Goal: Task Accomplishment & Management: Complete application form

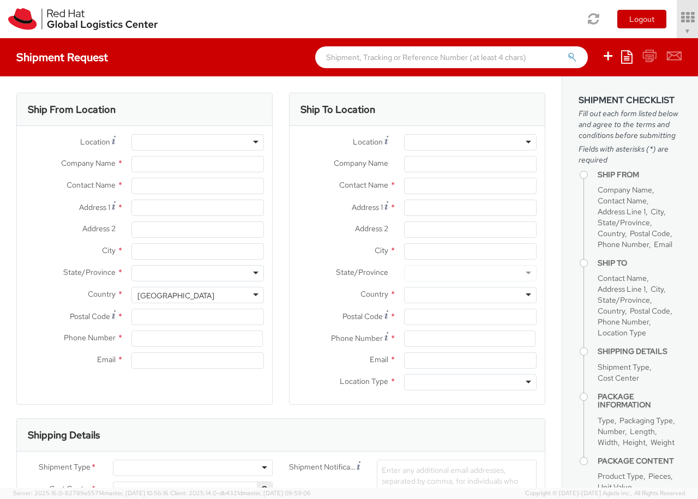
select select "850"
select select
type input "Red Hat Czech s.r.o."
type input "[PERSON_NAME]"
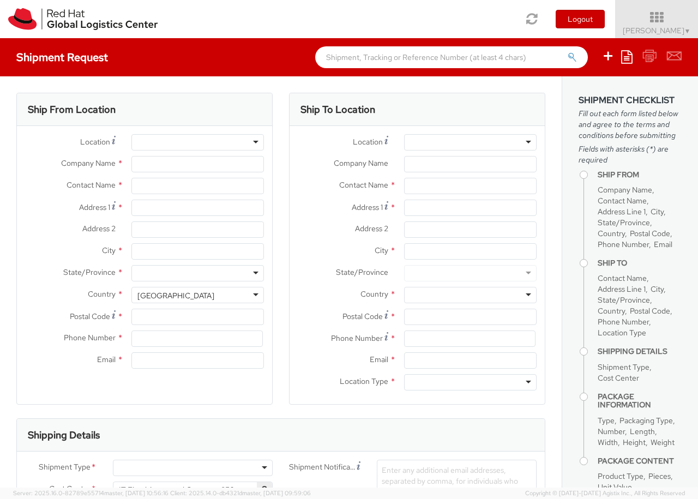
type input "Purkynova 647/111"
type input "[GEOGRAPHIC_DATA]"
type input "621 00"
type input "420 532 294 555"
type input "[EMAIL_ADDRESS][DOMAIN_NAME]"
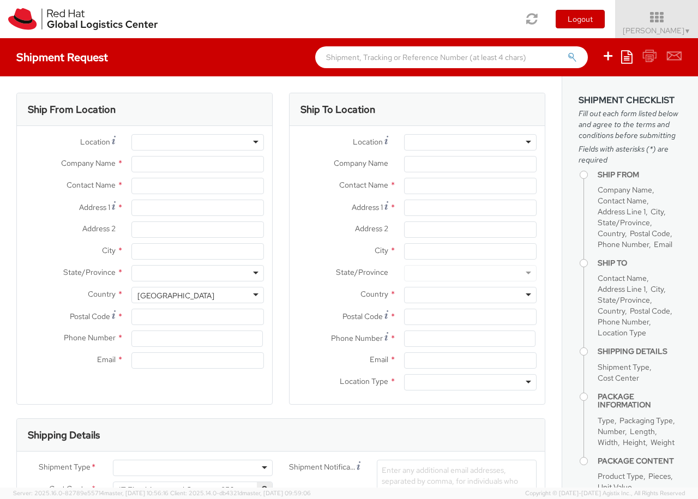
select select "CM"
select select "KGS"
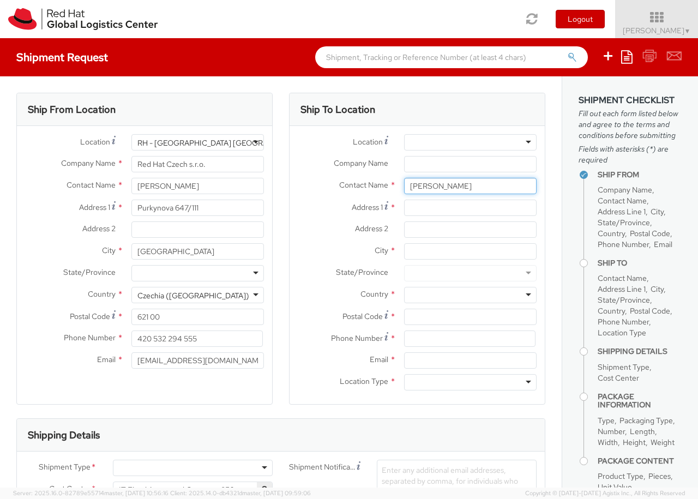
type input "[PERSON_NAME]"
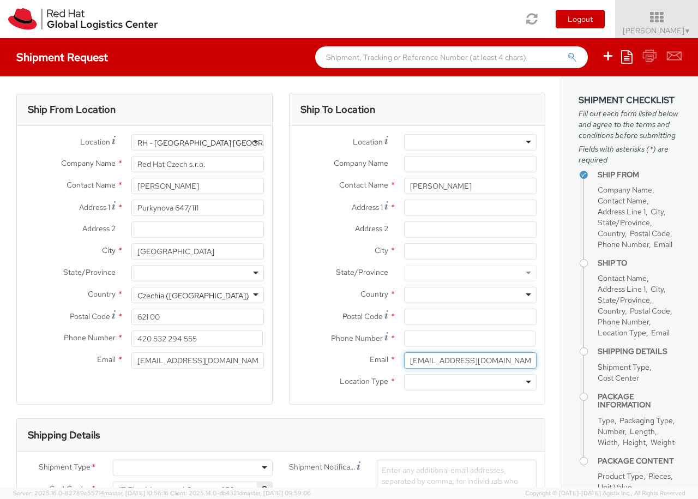
type input "[EMAIL_ADDRESS][DOMAIN_NAME]"
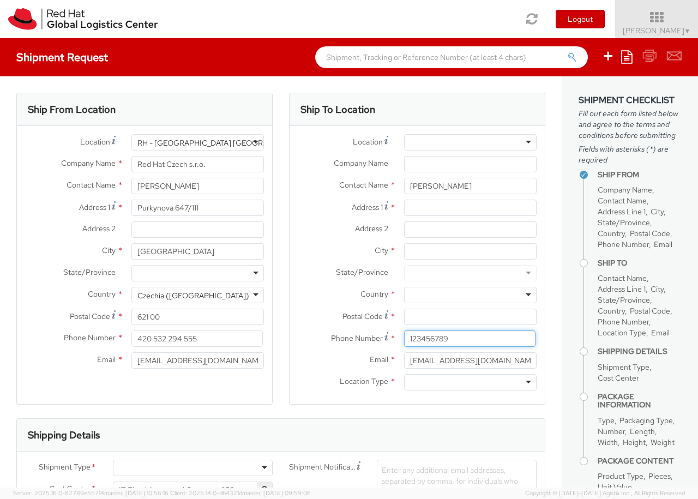
type input "123456789"
click at [470, 142] on div at bounding box center [470, 142] width 132 height 16
type input "[GEOGRAPHIC_DATA] [GEOGRAPHIC_DATA] - B"
type input "Red Hat Czech s.r.o."
type input "Purkynova 647/111"
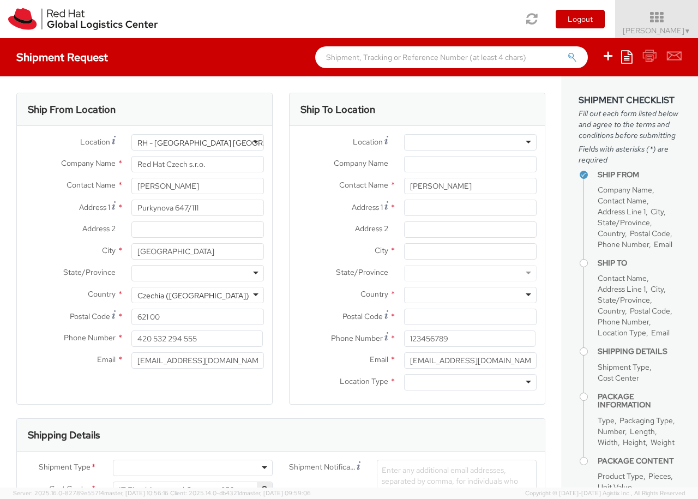
type input "[GEOGRAPHIC_DATA]"
type input "621 00"
type input "420 532 294 555"
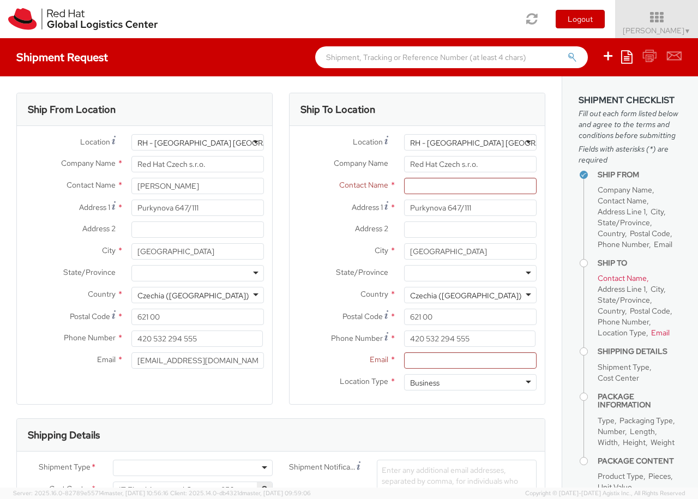
click at [470, 382] on div "Business" at bounding box center [470, 382] width 132 height 16
click at [192, 468] on div at bounding box center [193, 468] width 160 height 16
type input "bu"
type input "ref"
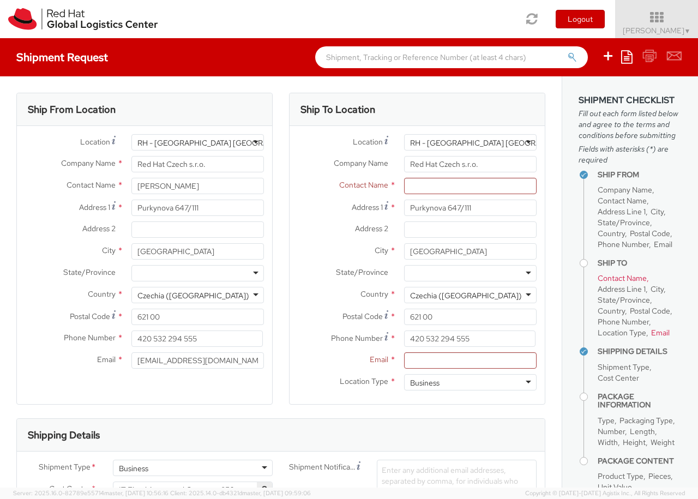
scroll to position [105, 0]
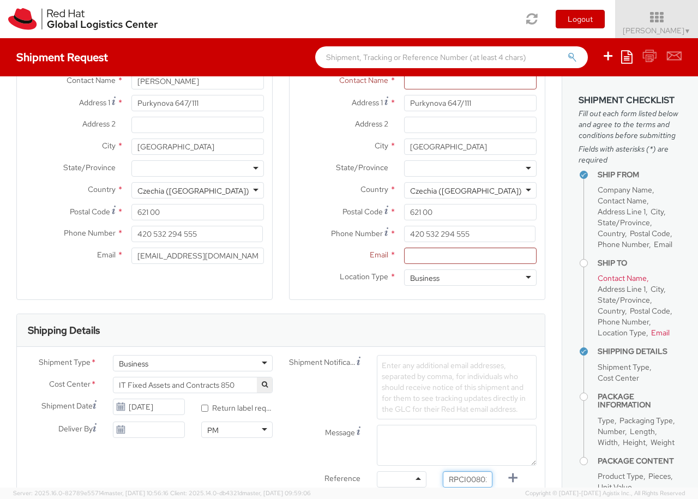
type input "RPCI0080269"
type input "[EMAIL_ADDRESS][DOMAIN_NAME]"
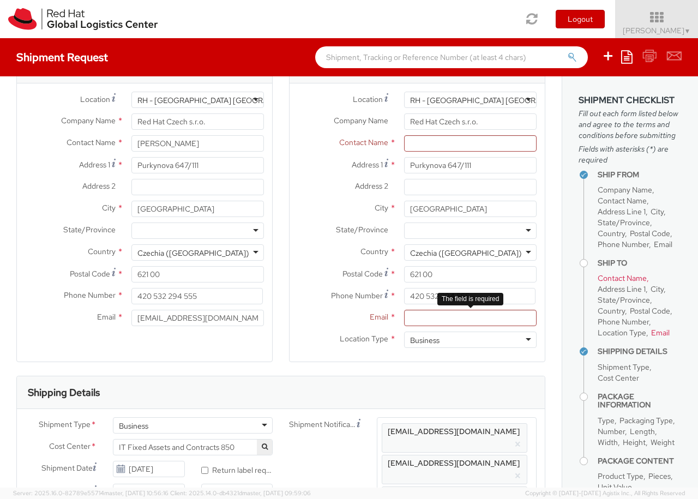
scroll to position [0, 0]
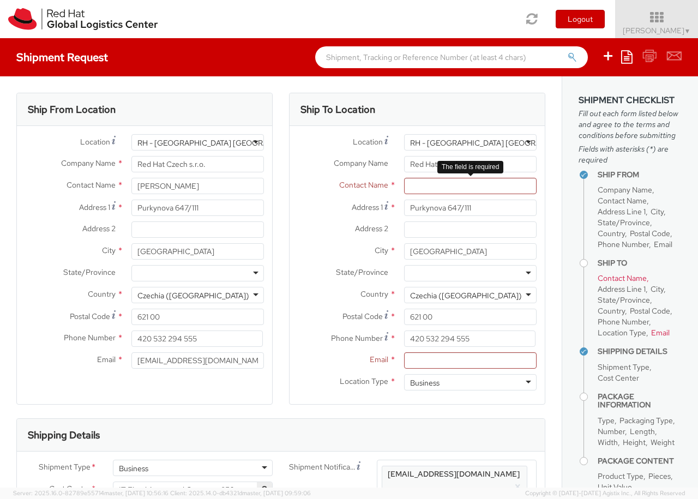
type input "[EMAIL_ADDRESS][DOMAIN_NAME]"
click at [461, 187] on input "text" at bounding box center [470, 186] width 132 height 16
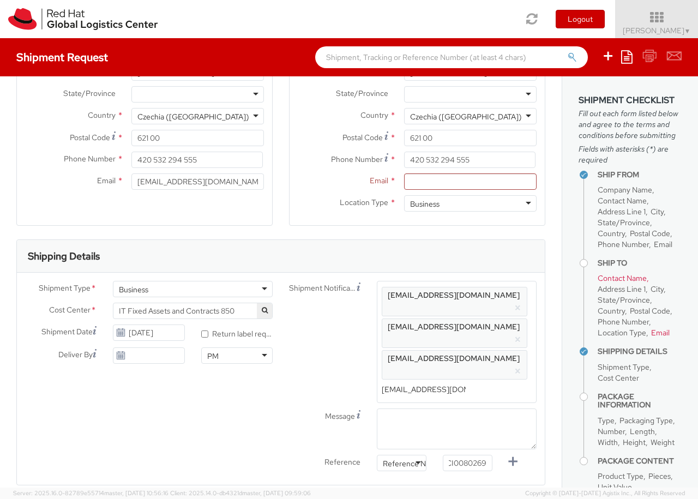
scroll to position [186, 0]
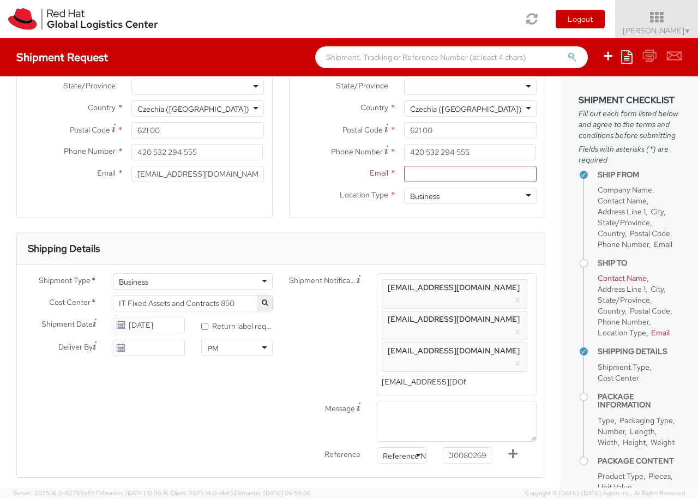
click at [468, 339] on ul "[EMAIL_ADDRESS][DOMAIN_NAME] × [EMAIL_ADDRESS][DOMAIN_NAME] × [EMAIL_ADDRESS][D…" at bounding box center [457, 334] width 150 height 112
drag, startPoint x: 461, startPoint y: 344, endPoint x: 367, endPoint y: 343, distance: 93.2
click at [382, 374] on input "[EMAIL_ADDRESS][DOMAIN_NAME]" at bounding box center [424, 381] width 84 height 15
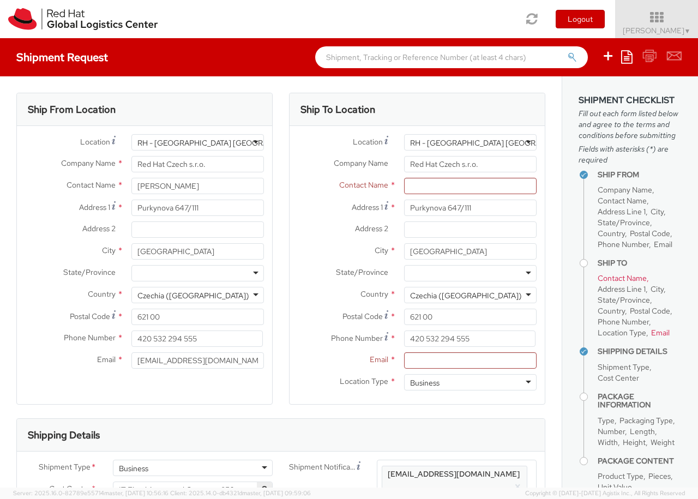
scroll to position [62, 0]
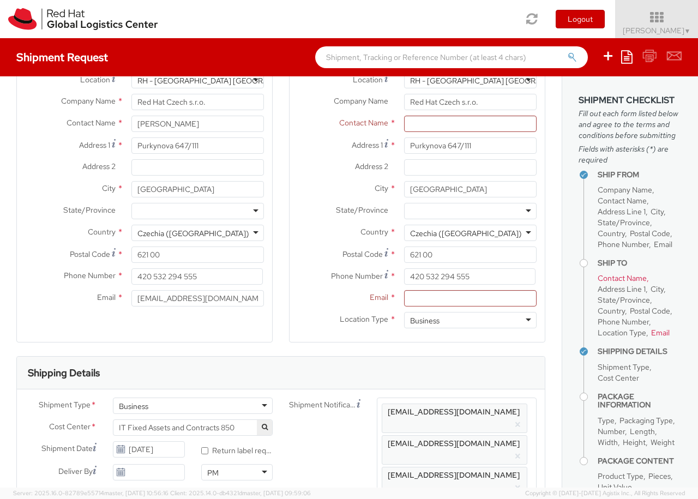
click at [470, 475] on ul "[EMAIL_ADDRESS][DOMAIN_NAME] × [EMAIL_ADDRESS][DOMAIN_NAME] × [EMAIL_ADDRESS][D…" at bounding box center [457, 458] width 150 height 112
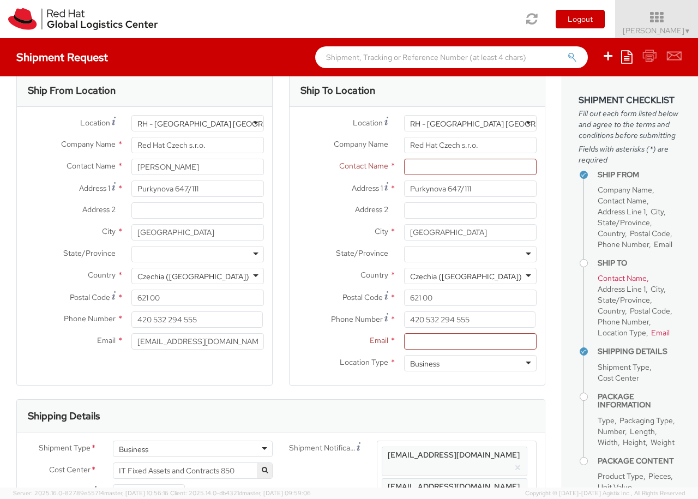
scroll to position [0, 0]
